Goal: Information Seeking & Learning: Learn about a topic

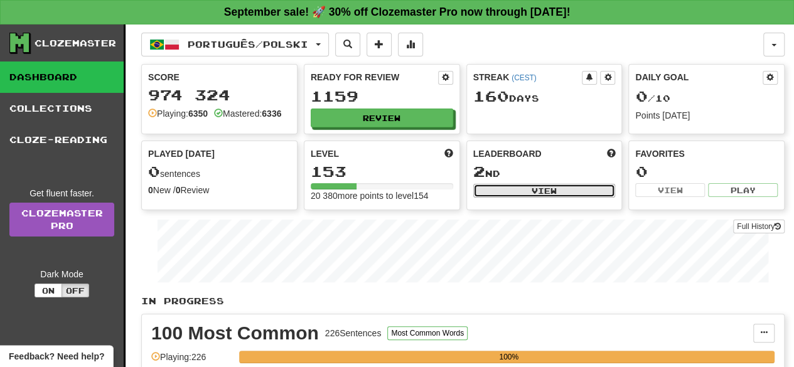
click at [549, 194] on button "View" at bounding box center [545, 191] width 143 height 14
select select "**********"
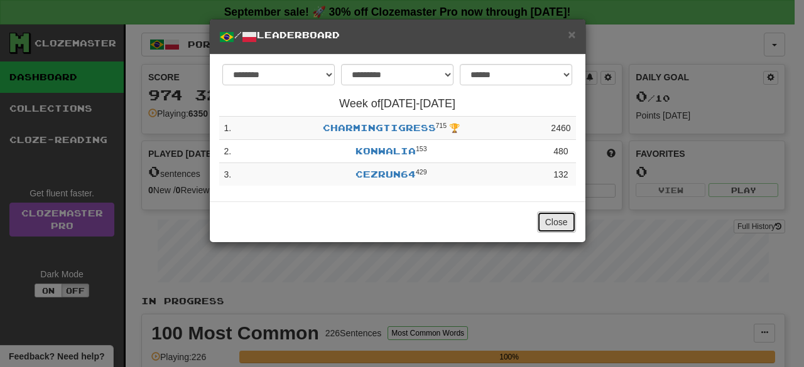
click at [559, 229] on button "Close" at bounding box center [556, 222] width 39 height 21
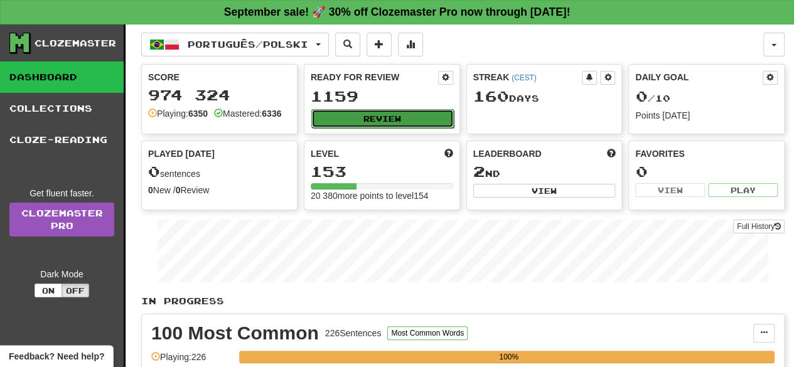
click at [381, 116] on button "Review" at bounding box center [383, 118] width 143 height 19
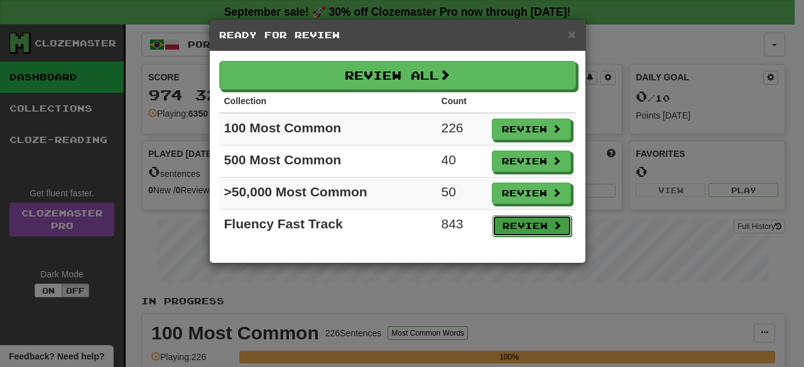
click at [525, 222] on button "Review" at bounding box center [531, 225] width 79 height 21
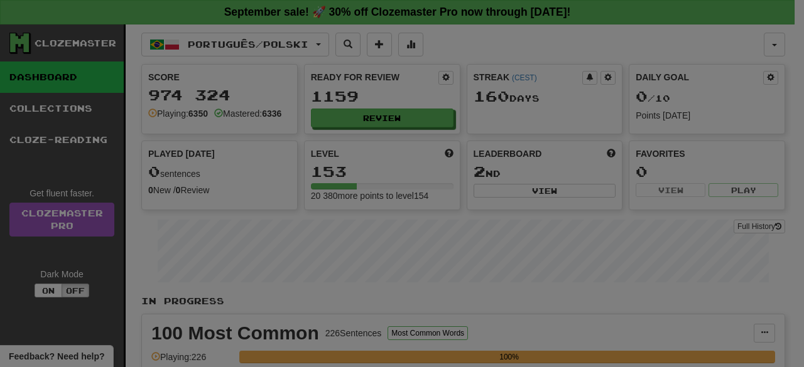
select select "**"
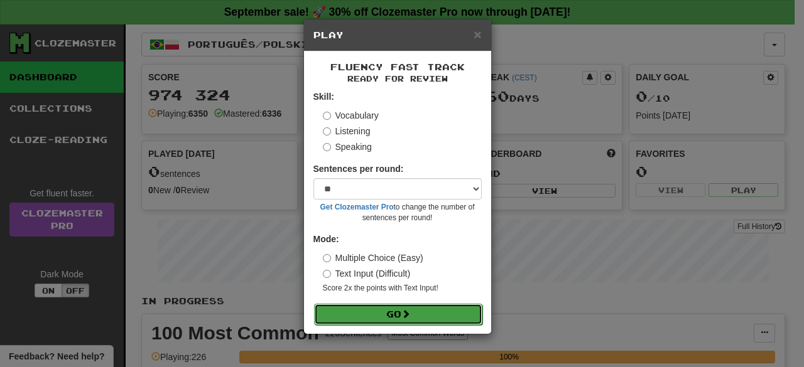
click at [388, 310] on button "Go" at bounding box center [398, 314] width 168 height 21
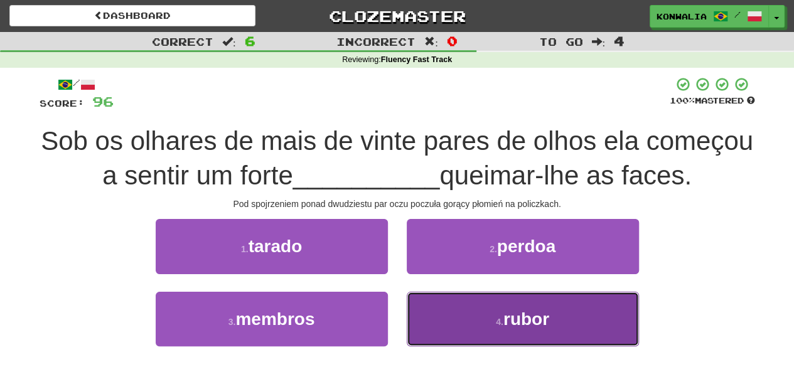
click at [433, 323] on button "4 . rubor" at bounding box center [523, 319] width 232 height 55
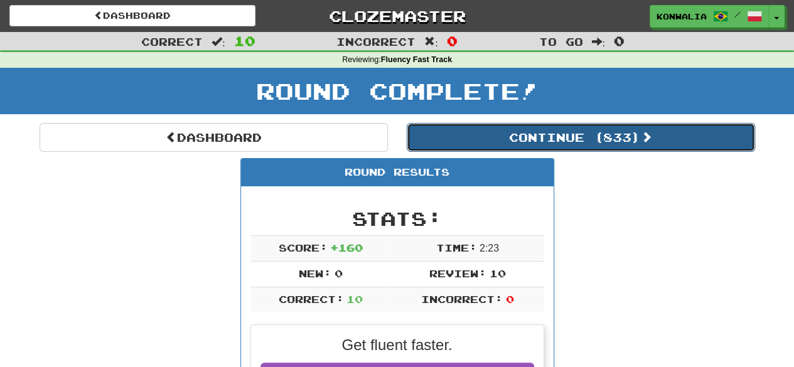
click at [574, 132] on button "Continue ( 833 )" at bounding box center [581, 137] width 349 height 29
click at [614, 140] on button "Continue ( 823 )" at bounding box center [581, 137] width 349 height 29
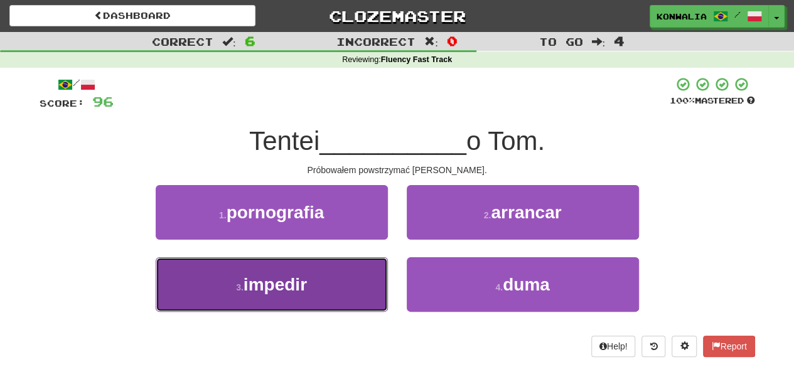
click at [271, 308] on button "3 . impedir" at bounding box center [272, 285] width 232 height 55
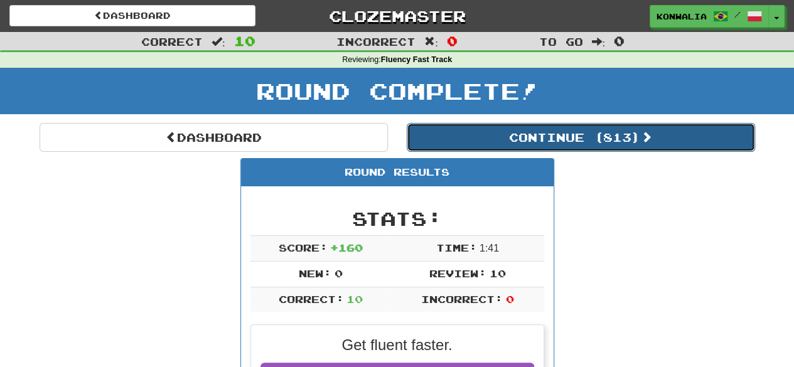
click at [604, 139] on button "Continue ( 813 )" at bounding box center [581, 137] width 349 height 29
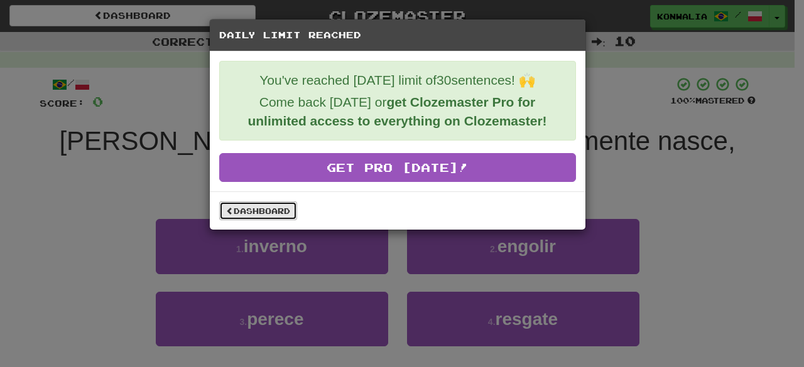
click at [264, 207] on link "Dashboard" at bounding box center [258, 211] width 78 height 19
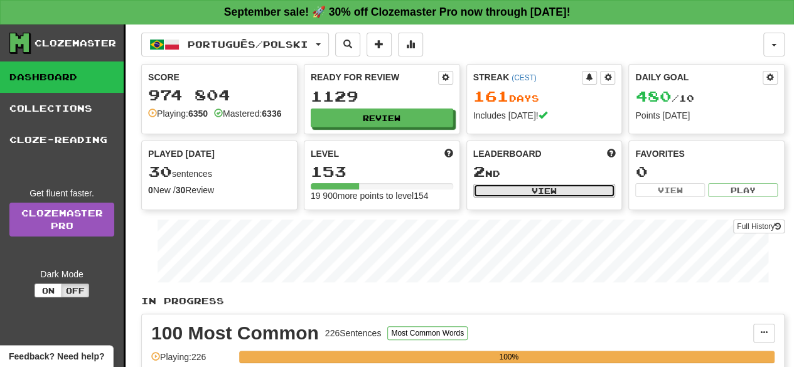
click at [547, 192] on button "View" at bounding box center [545, 191] width 143 height 14
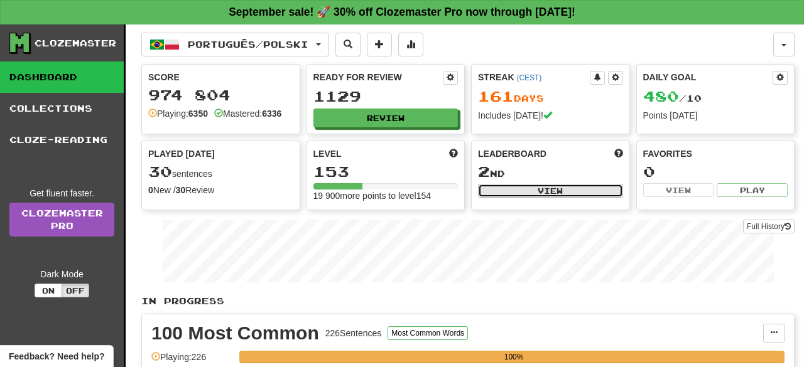
select select "**********"
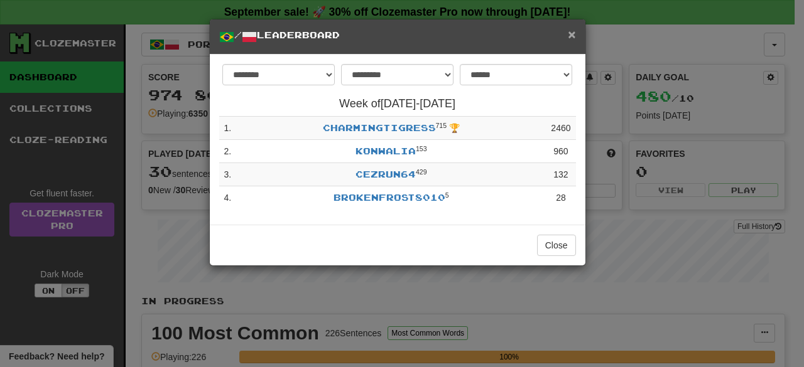
click at [572, 33] on span "×" at bounding box center [572, 34] width 8 height 14
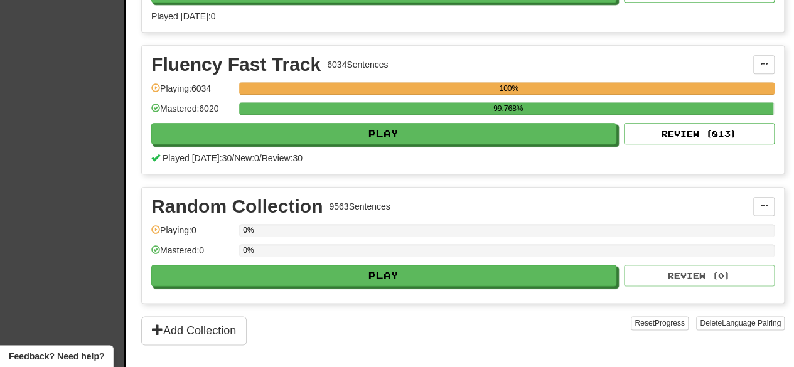
scroll to position [703, 0]
